Goal: Book appointment/travel/reservation

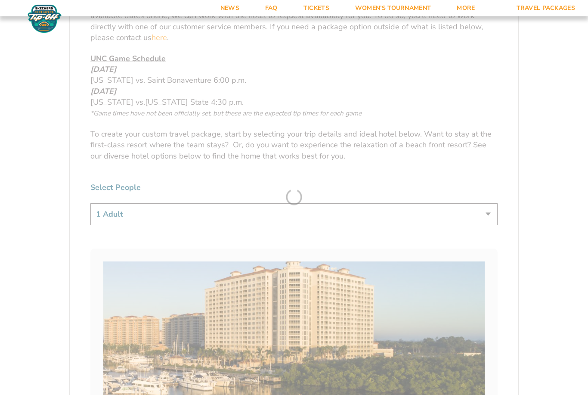
click at [482, 226] on select "1 Adult 2 Adults 3 Adults 4 Adults 2 Adults + 1 Child 2 Adults + 2 Children 2 A…" at bounding box center [293, 215] width 407 height 22
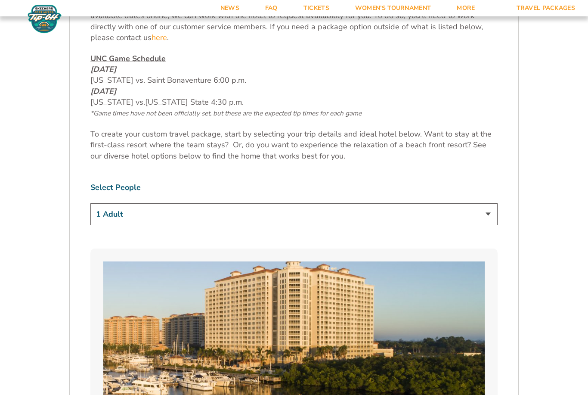
select select "2 Adults"
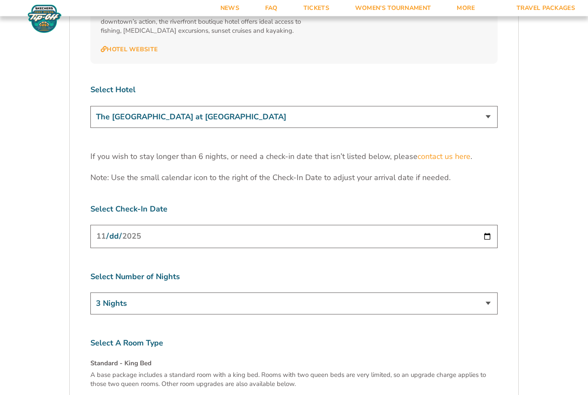
scroll to position [2638, 0]
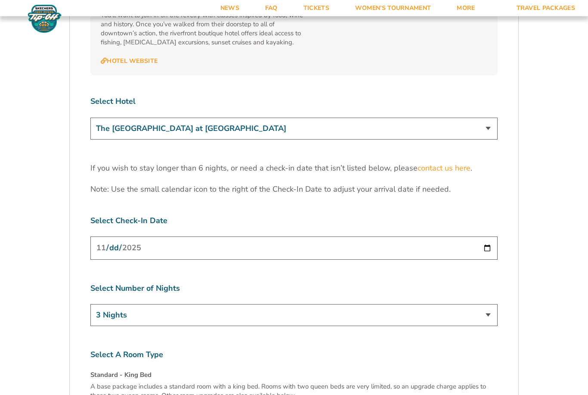
click at [489, 237] on input "[DATE]" at bounding box center [293, 248] width 407 height 23
type input "[DATE]"
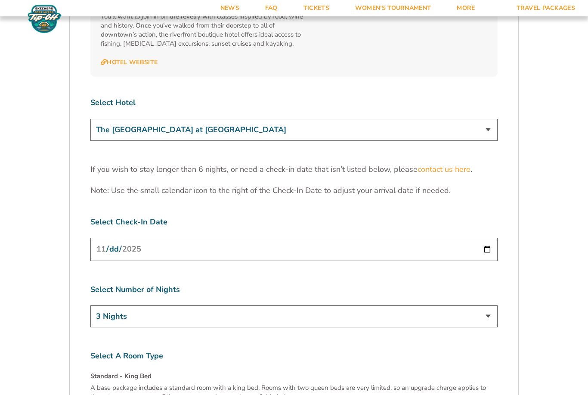
scroll to position [2634, 0]
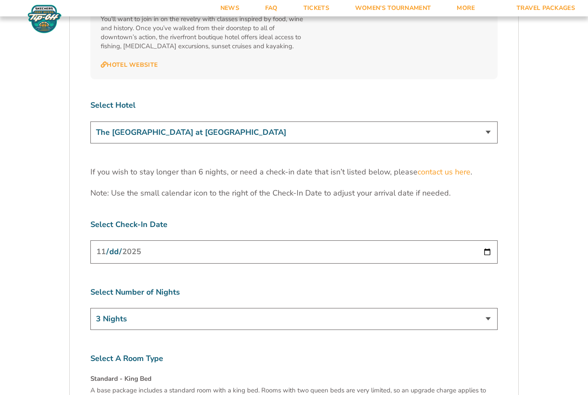
click at [488, 308] on select "3 Nights 4 Nights 5 Nights 6 Nights" at bounding box center [293, 319] width 407 height 22
select select "4 Nights"
click at [462, 240] on input "[DATE]" at bounding box center [293, 251] width 407 height 23
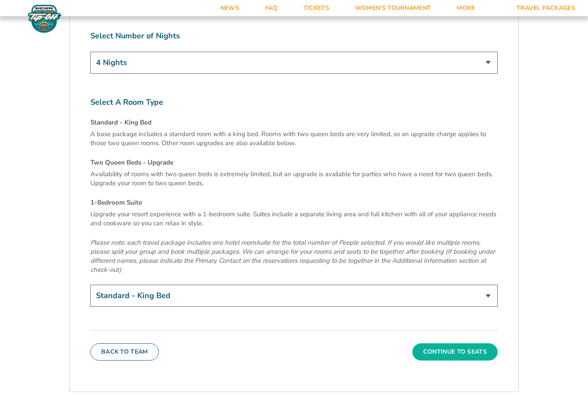
click at [480, 343] on button "Continue To Seats" at bounding box center [454, 351] width 85 height 17
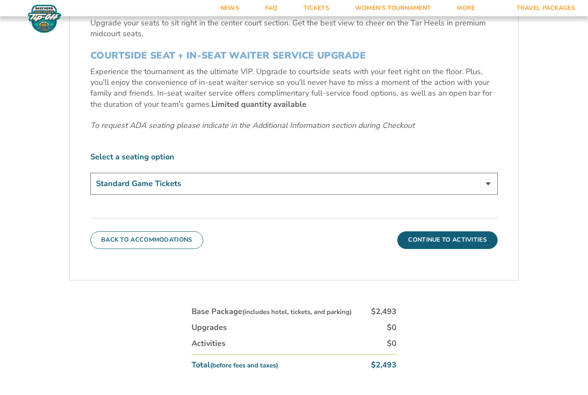
scroll to position [424, 0]
click at [473, 248] on button "Continue To Activities" at bounding box center [447, 239] width 100 height 17
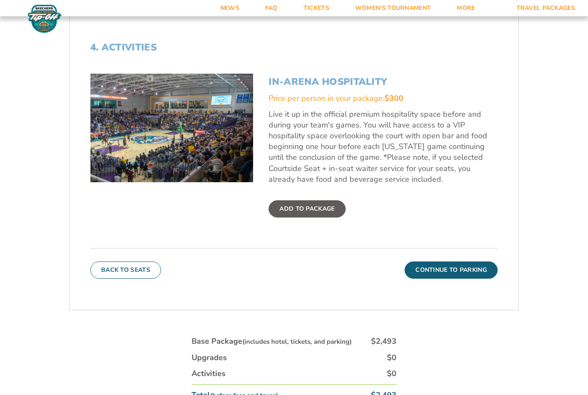
scroll to position [310, 0]
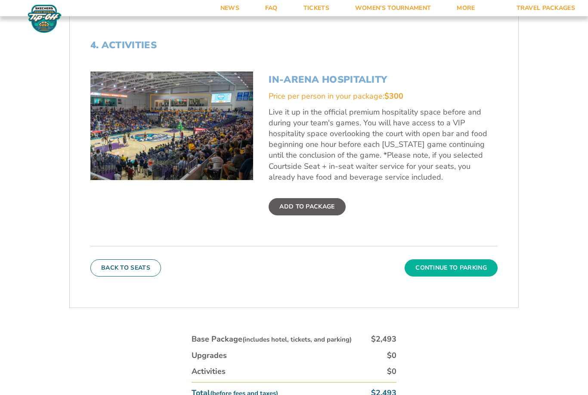
click at [485, 277] on button "Continue To Parking" at bounding box center [451, 268] width 93 height 17
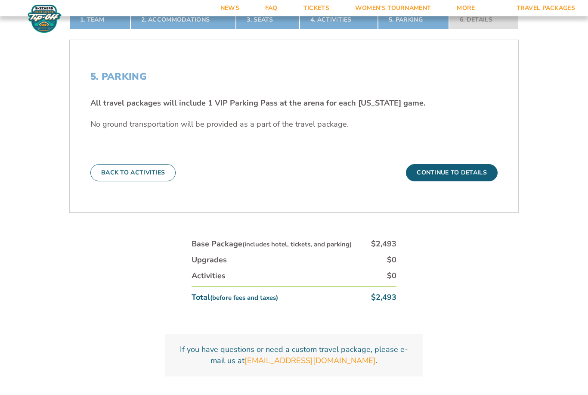
scroll to position [275, 0]
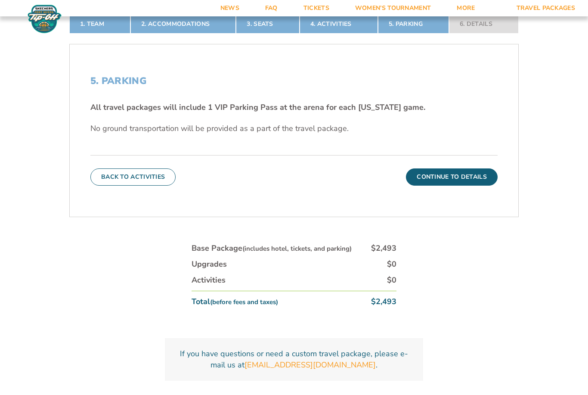
click at [0, 0] on html "News FAQ Tickets Women’s Tournament More Arena Directions About Fort [PERSON_NA…" at bounding box center [294, 146] width 588 height 843
click at [458, 386] on div "1. Team 2. Accommodations 3. Seats 4. Activities 5. Parking 6. Details 1. Team …" at bounding box center [294, 208] width 491 height 428
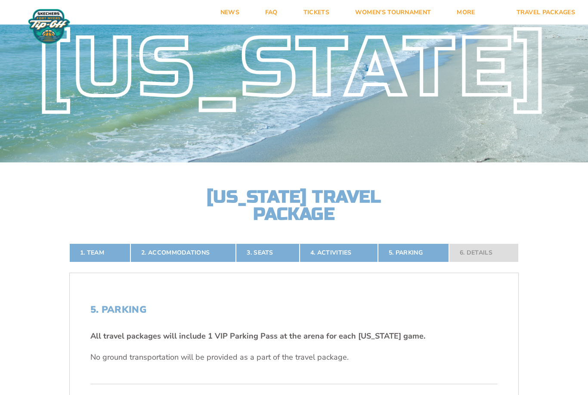
scroll to position [0, 0]
